Goal: Task Accomplishment & Management: Manage account settings

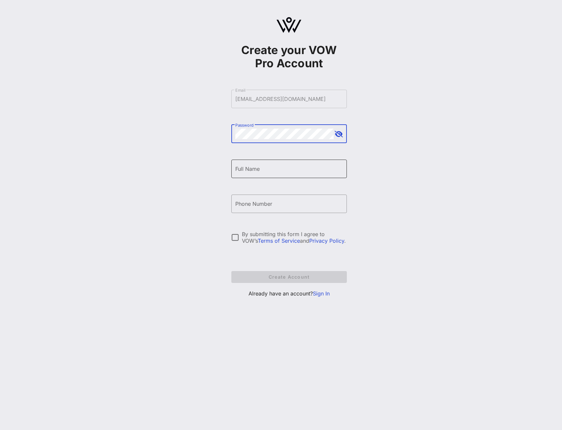
click at [282, 167] on input "Full Name" at bounding box center [289, 169] width 108 height 11
click at [325, 294] on link "Sign In" at bounding box center [321, 293] width 17 height 7
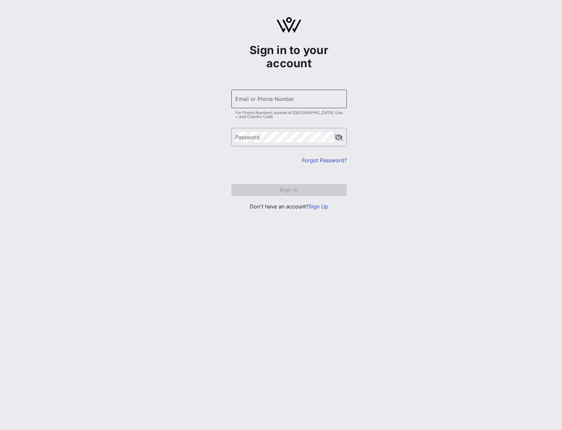
type input "[PHONE_NUMBER]"
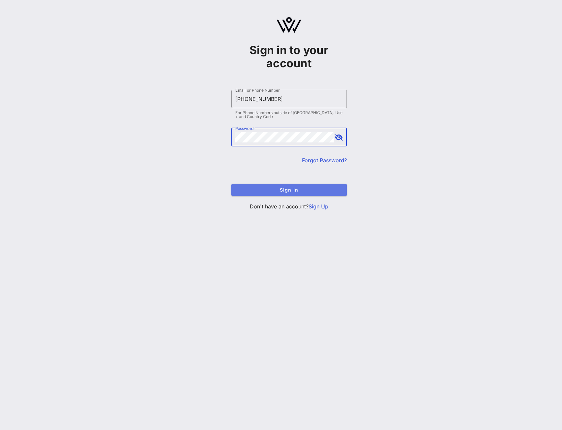
click at [267, 193] on button "Sign In" at bounding box center [288, 190] width 115 height 12
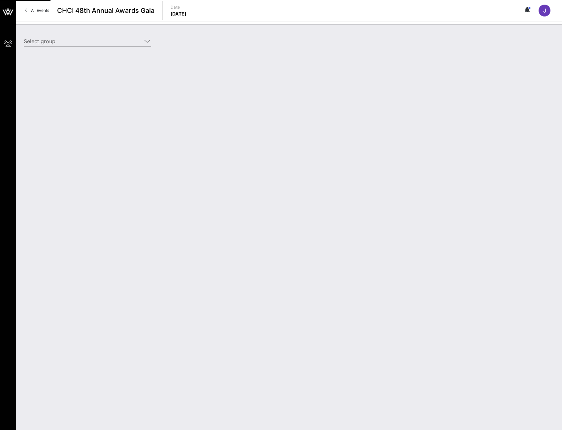
type input "[PERSON_NAME] for Senate ([PERSON_NAME] for Senate) [[PERSON_NAME], [EMAIL_ADDR…"
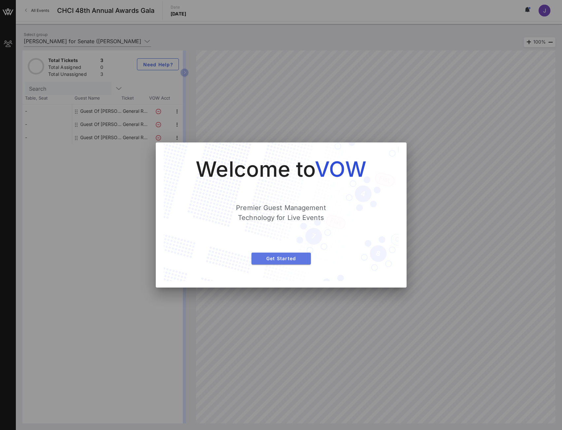
click at [293, 256] on span "Get Started" at bounding box center [281, 259] width 49 height 6
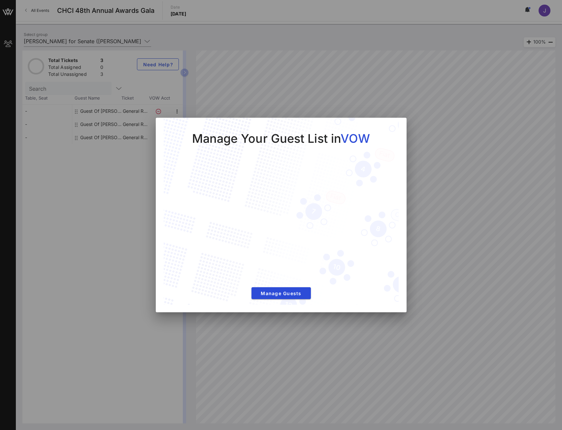
click at [454, 165] on div at bounding box center [281, 215] width 562 height 430
click at [520, 92] on div at bounding box center [281, 215] width 562 height 430
click at [427, 222] on div at bounding box center [281, 215] width 562 height 430
click at [268, 294] on span "Manage Guests" at bounding box center [281, 294] width 49 height 6
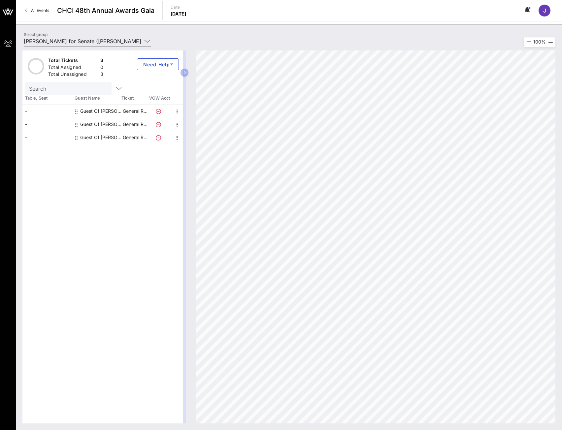
click at [42, 108] on div "-" at bounding box center [46, 111] width 49 height 13
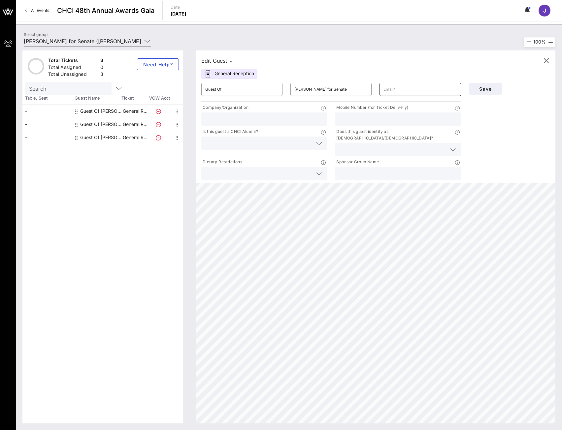
click at [403, 95] on div at bounding box center [419, 89] width 73 height 13
click at [339, 93] on input "[PERSON_NAME] for Senate" at bounding box center [330, 89] width 73 height 11
click at [401, 92] on input "text" at bounding box center [419, 89] width 73 height 11
click at [300, 117] on input "text" at bounding box center [264, 119] width 118 height 9
click at [47, 122] on div "-" at bounding box center [46, 124] width 49 height 13
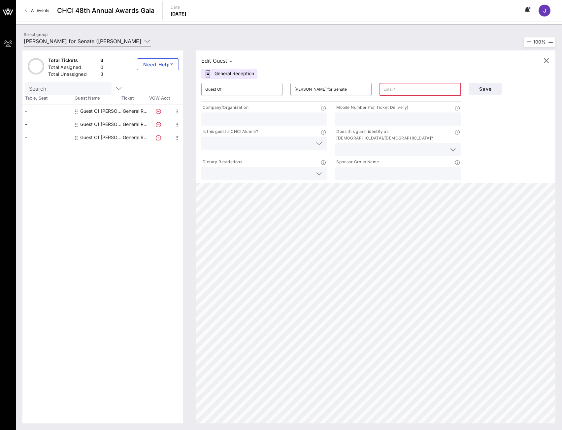
click at [54, 125] on div "-" at bounding box center [46, 124] width 49 height 13
click at [61, 133] on div "-" at bounding box center [46, 137] width 49 height 13
click at [109, 137] on div "Guest Of [PERSON_NAME] for Senate" at bounding box center [101, 137] width 42 height 13
click at [108, 126] on div "Guest Of [PERSON_NAME] for Senate" at bounding box center [101, 124] width 42 height 13
click at [338, 173] on div at bounding box center [398, 173] width 126 height 13
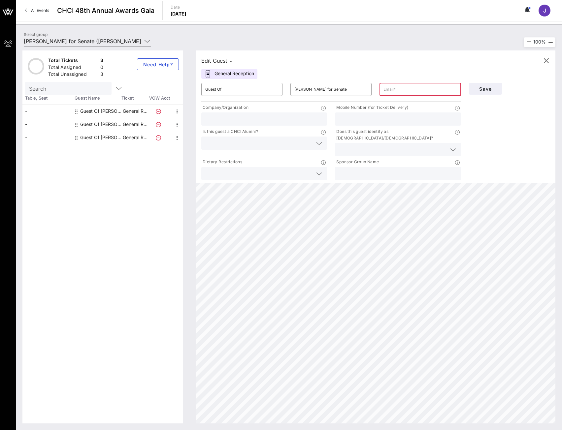
click at [116, 44] on div "Total Tickets 3 Total Assigned 0 Total Unassigned 3 Need Help? Search Table, Se…" at bounding box center [289, 237] width 546 height 386
click at [145, 43] on icon at bounding box center [147, 41] width 6 height 8
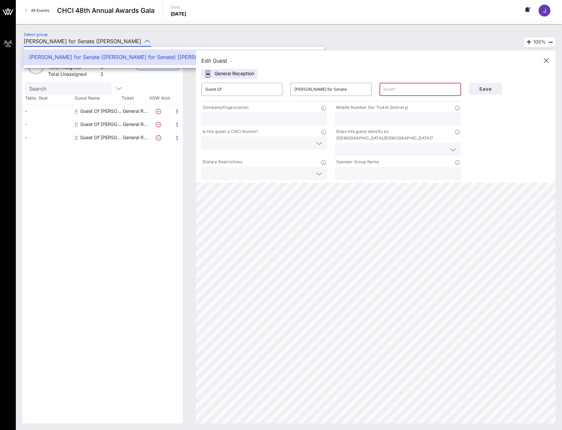
scroll to position [0, 87]
click at [146, 40] on icon at bounding box center [147, 41] width 6 height 8
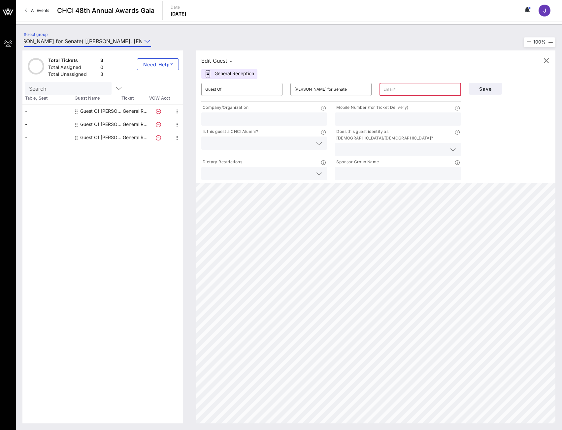
scroll to position [0, 0]
click at [210, 41] on div "Select group [PERSON_NAME] for Senate ([PERSON_NAME] for Senate) [[PERSON_NAME]…" at bounding box center [289, 42] width 538 height 23
